Goal: Task Accomplishment & Management: Complete application form

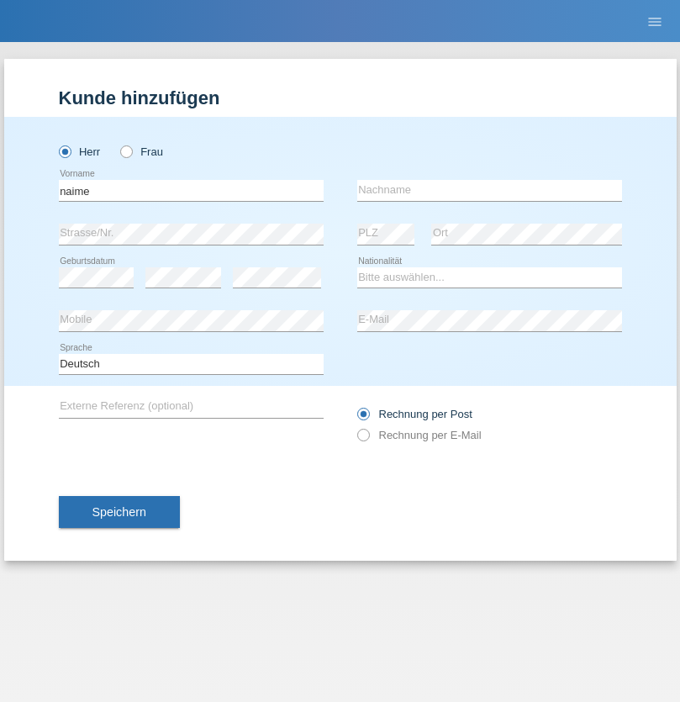
type input "naime"
click at [489, 190] on input "text" at bounding box center [489, 190] width 265 height 21
type input "llugiqi"
select select "CH"
radio input "true"
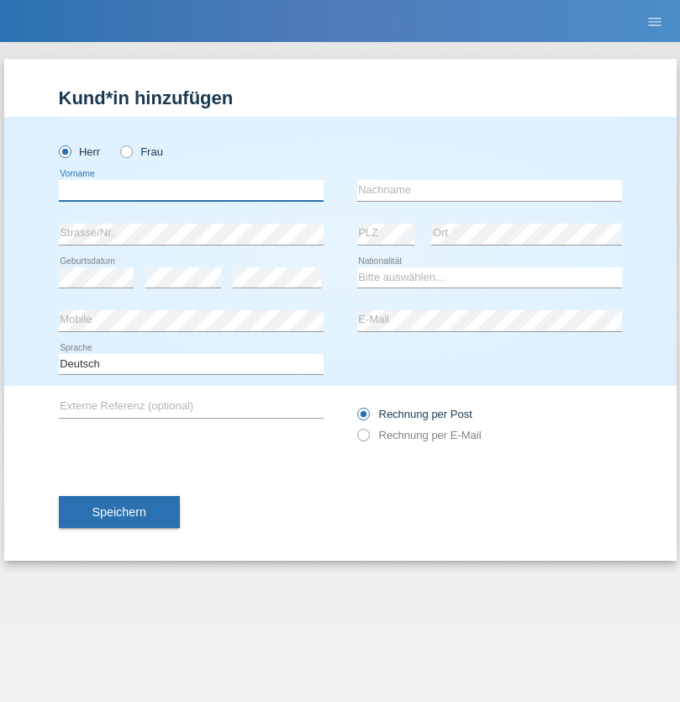
click at [191, 190] on input "text" at bounding box center [191, 190] width 265 height 21
type input "Shaban"
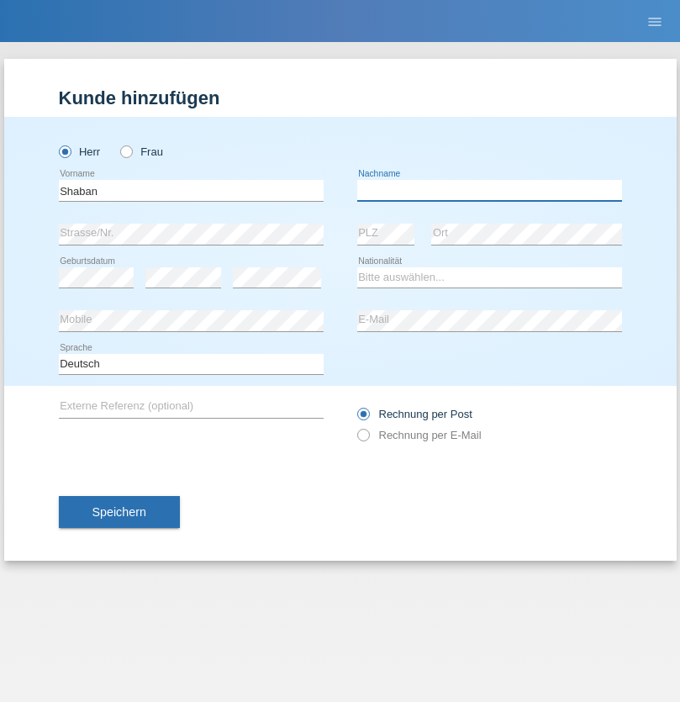
click at [489, 190] on input "text" at bounding box center [489, 190] width 265 height 21
type input "llugiqi"
select select "CH"
radio input "true"
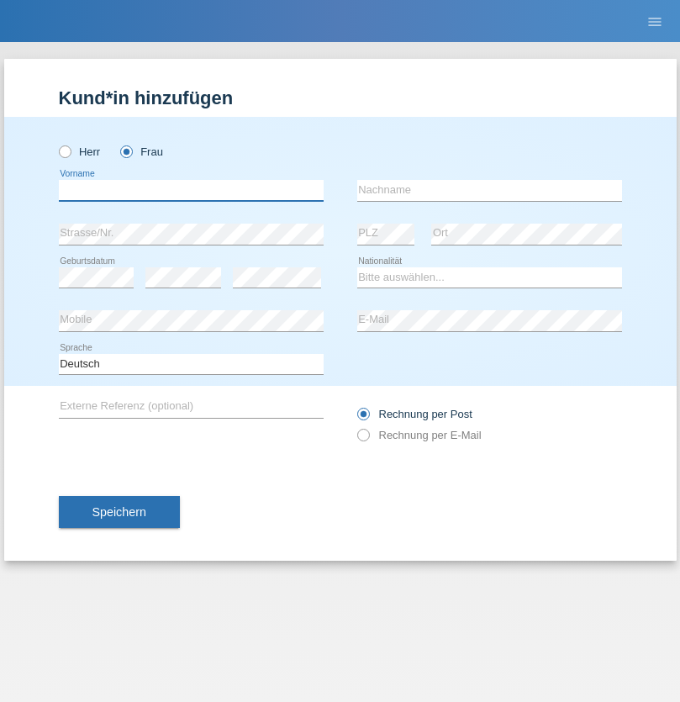
click at [191, 190] on input "text" at bounding box center [191, 190] width 265 height 21
type input "Silvia"
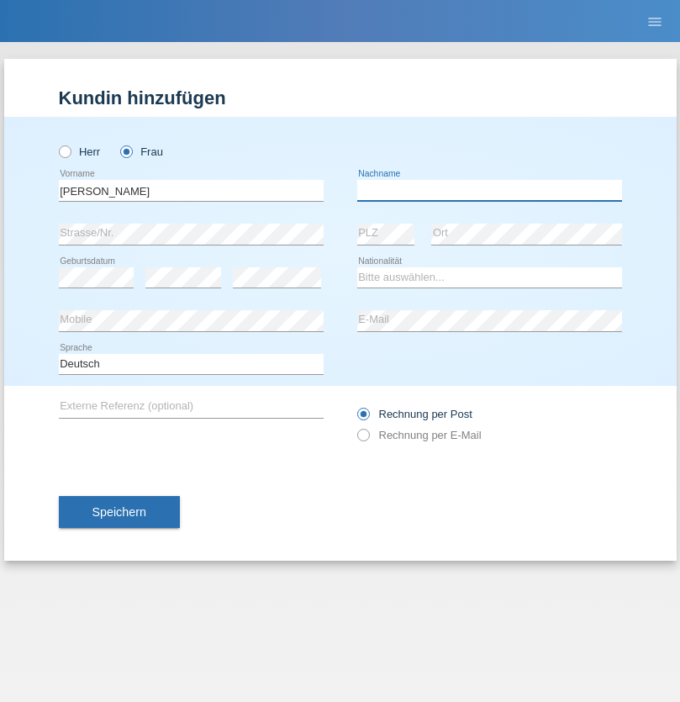
click at [489, 190] on input "text" at bounding box center [489, 190] width 265 height 21
type input "Patera"
select select "CH"
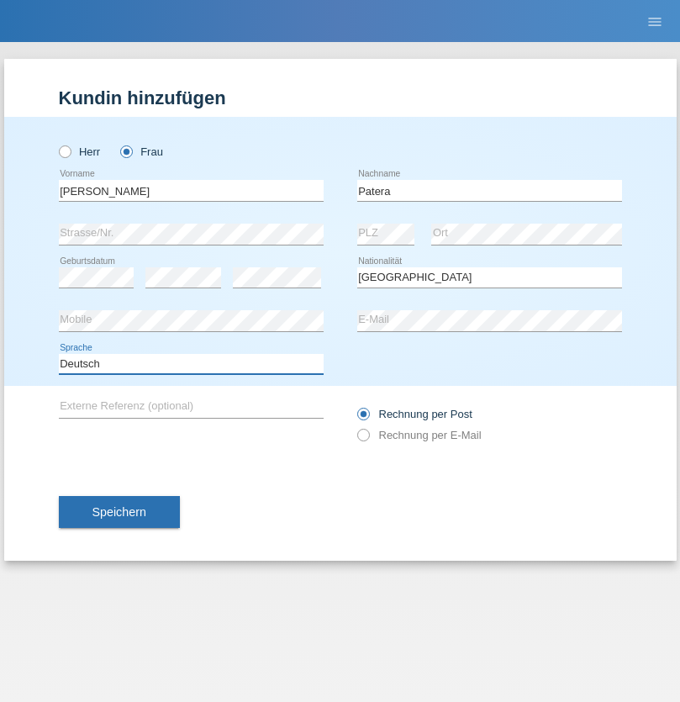
select select "en"
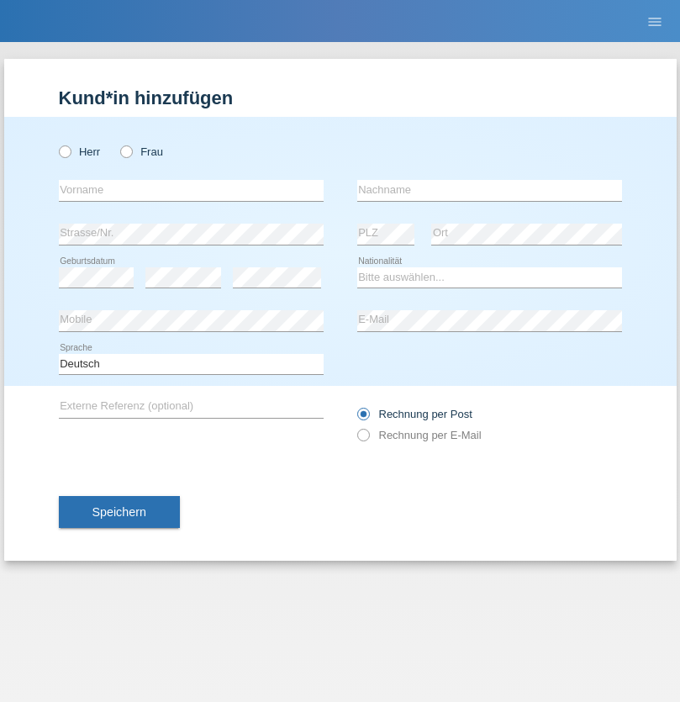
radio input "true"
click at [191, 190] on input "text" at bounding box center [191, 190] width 265 height 21
type input "Champing"
click at [489, 190] on input "text" at bounding box center [489, 190] width 265 height 21
type input "Malonga"
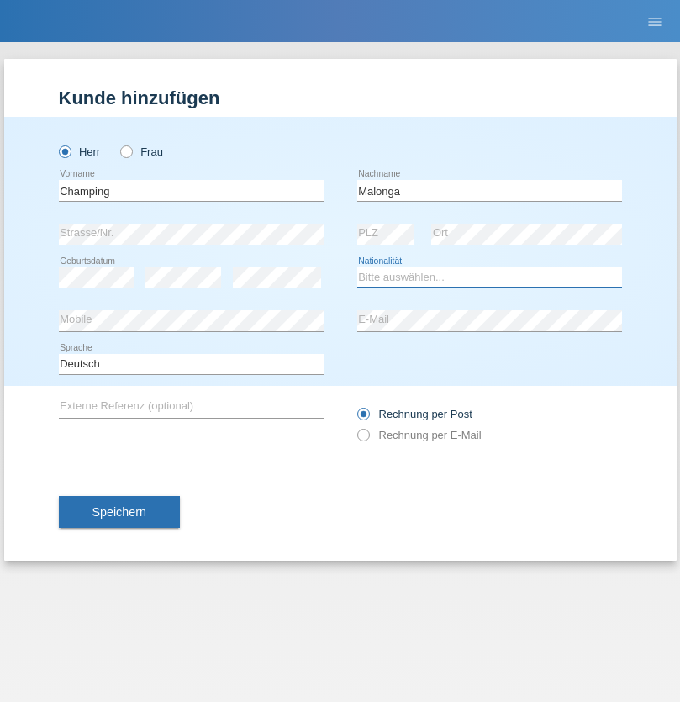
select select "CH"
radio input "true"
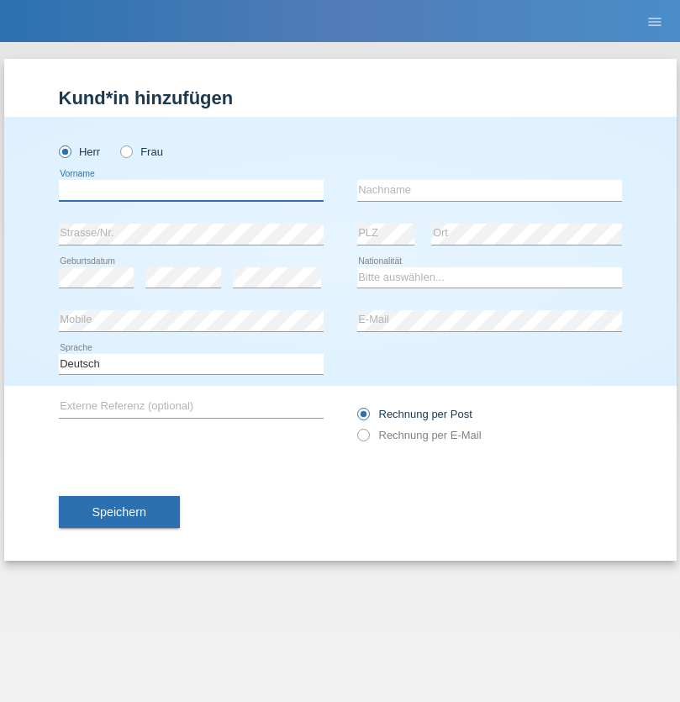
click at [191, 190] on input "text" at bounding box center [191, 190] width 265 height 21
type input "Djordjevic"
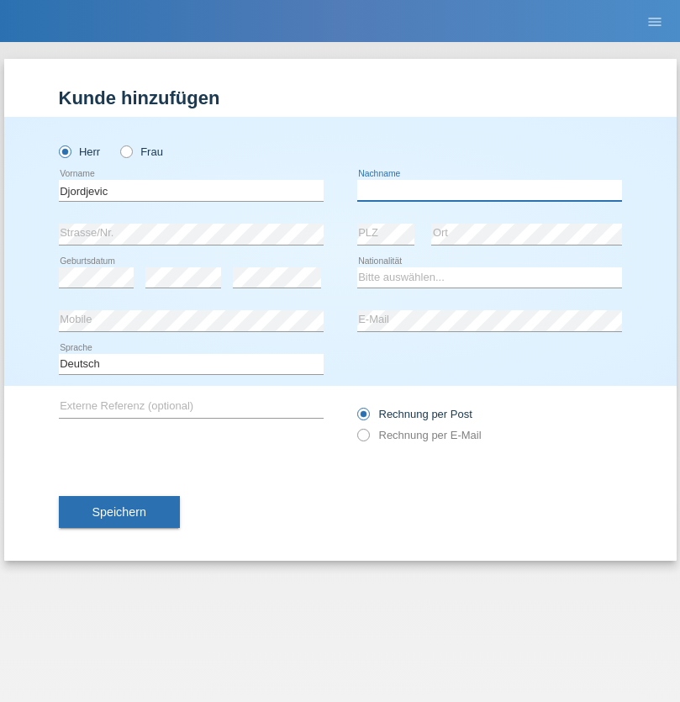
click at [489, 190] on input "text" at bounding box center [489, 190] width 265 height 21
type input "Radosav"
select select "RS"
select select "C"
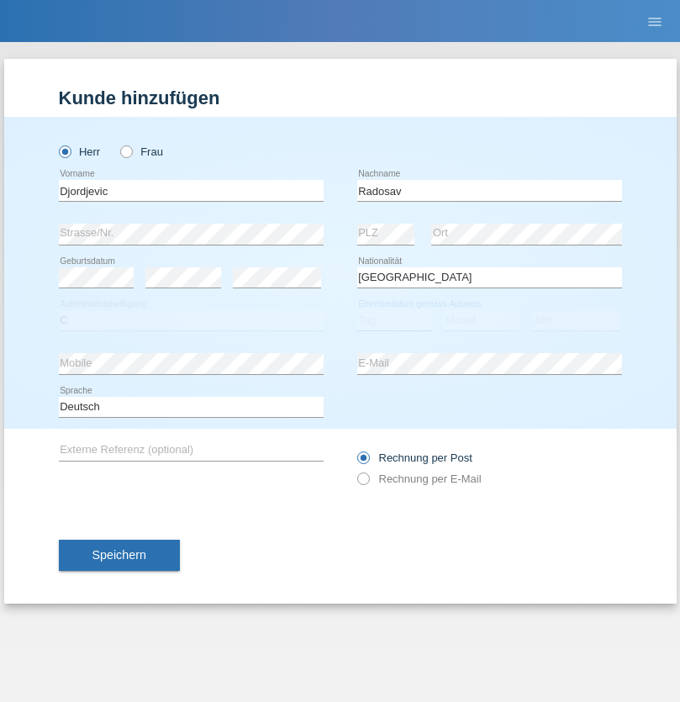
select select "10"
select select "03"
select select "1989"
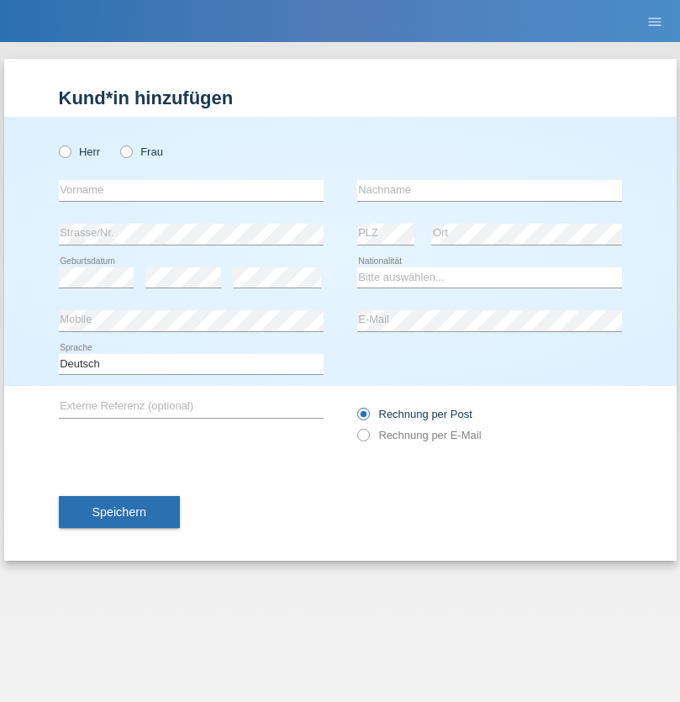
radio input "true"
click at [191, 190] on input "text" at bounding box center [191, 190] width 265 height 21
type input "Omar"
click at [489, 190] on input "text" at bounding box center [489, 190] width 265 height 21
type input "Sakhi"
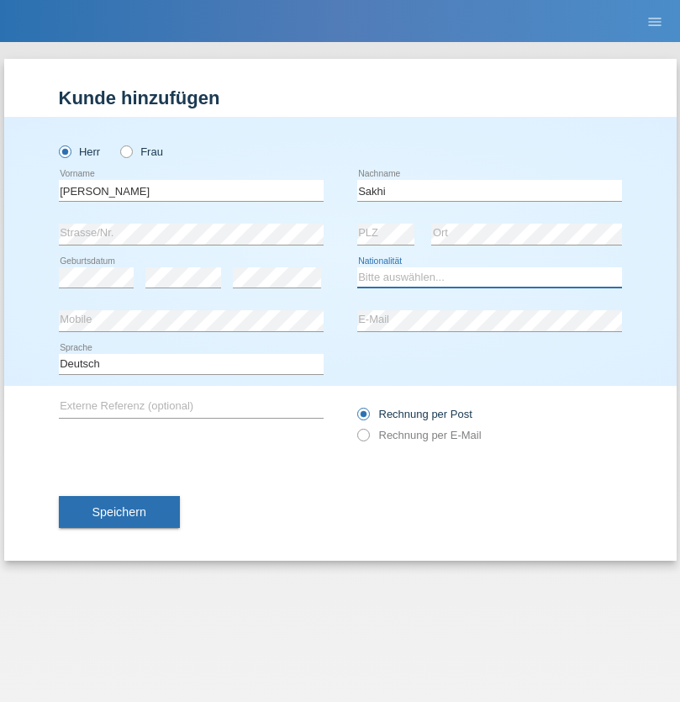
select select "IT"
select select "C"
select select "24"
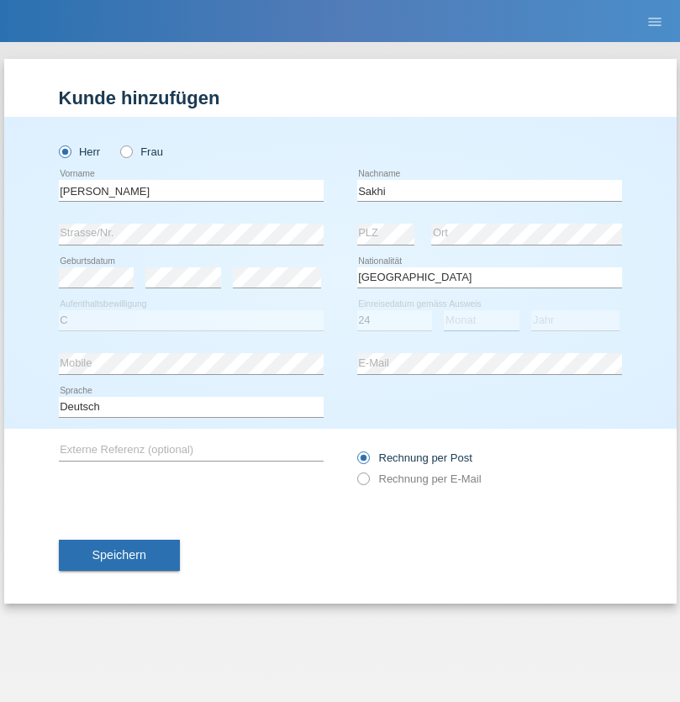
select select "10"
select select "2021"
